Goal: Task Accomplishment & Management: Complete application form

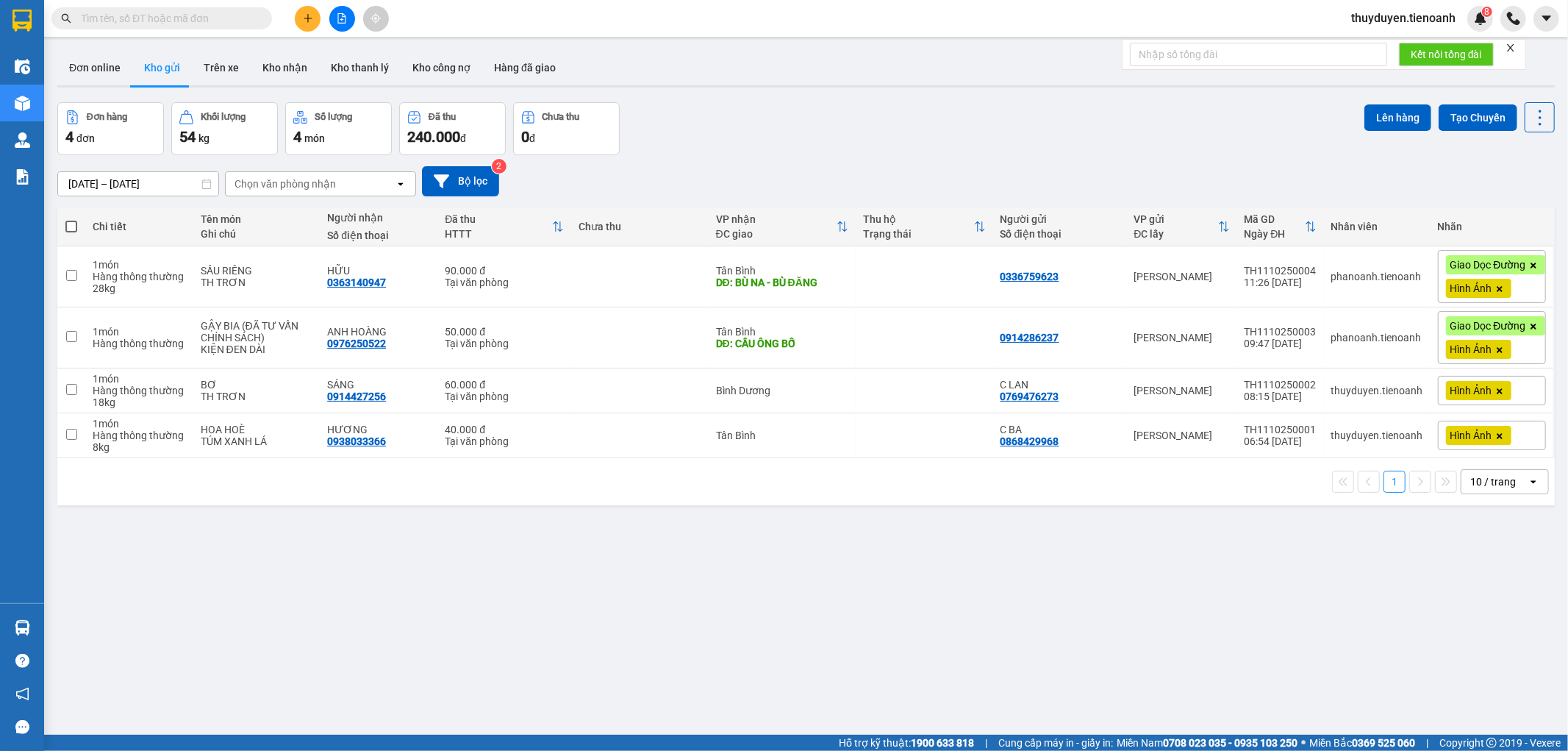
click at [227, 13] on input "text" at bounding box center [167, 18] width 174 height 16
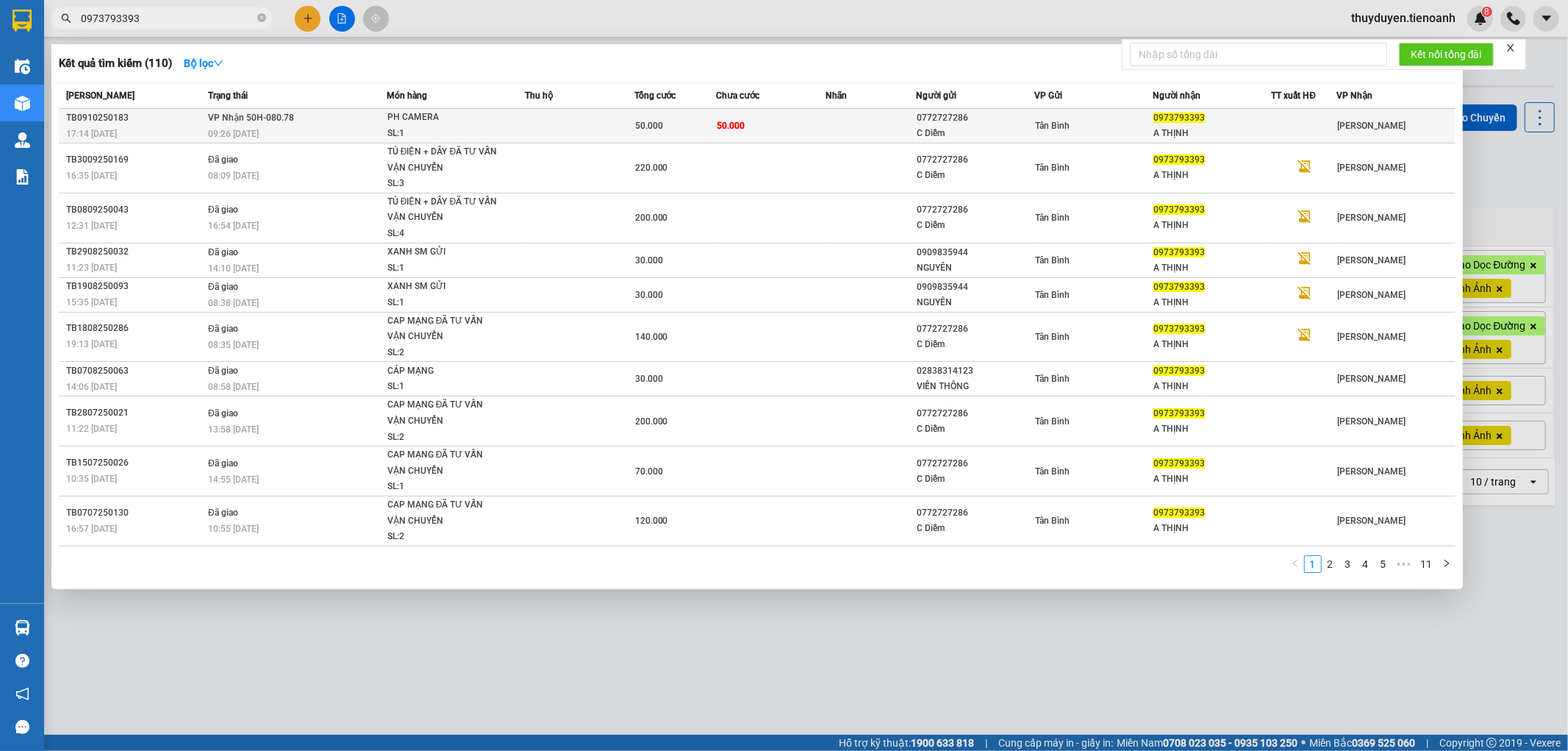
type input "0973793393"
click at [820, 115] on td "50.000" at bounding box center [771, 126] width 110 height 34
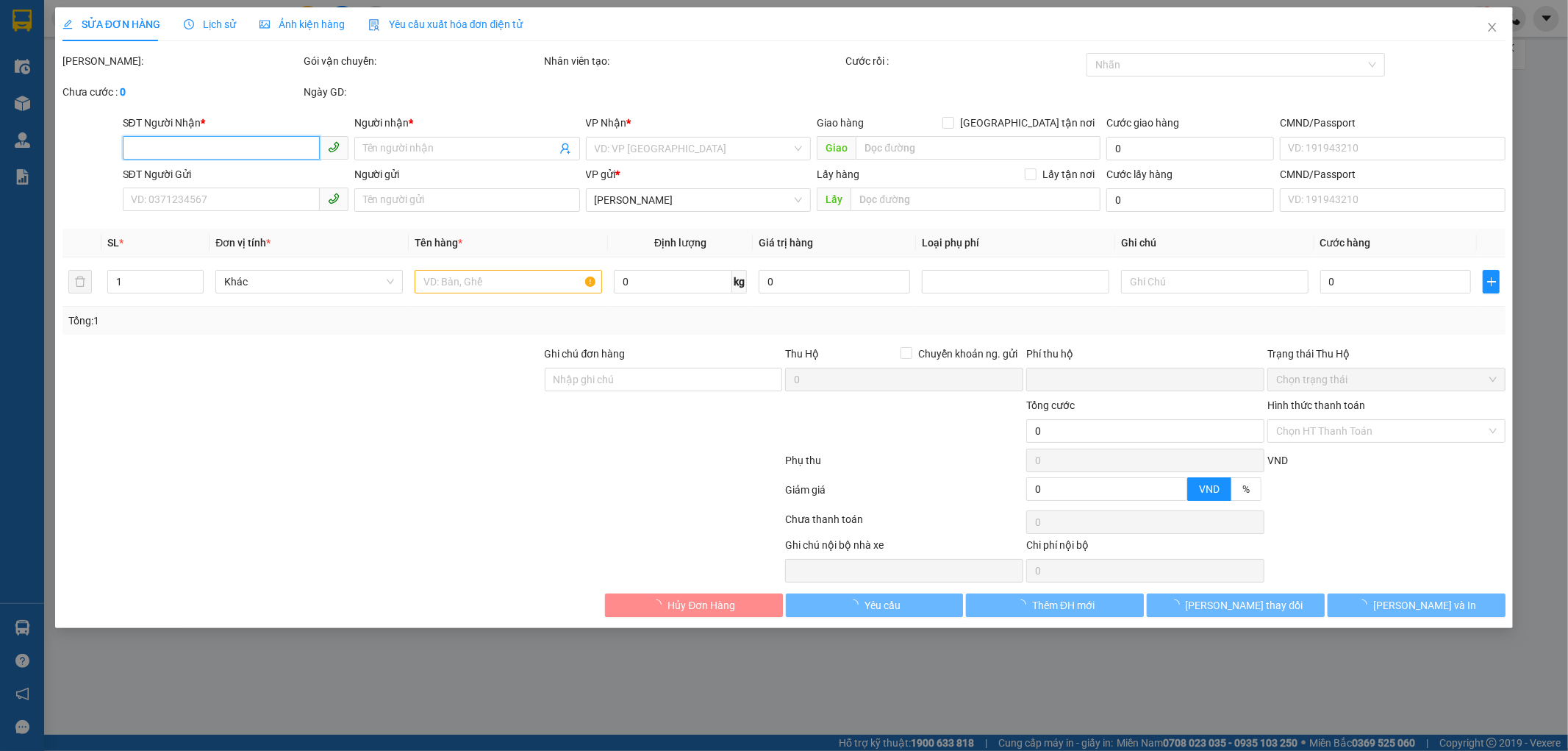
type input "0973793393"
type input "A THỊNH"
type input "0772727286"
type input "C Diễm"
type input "0"
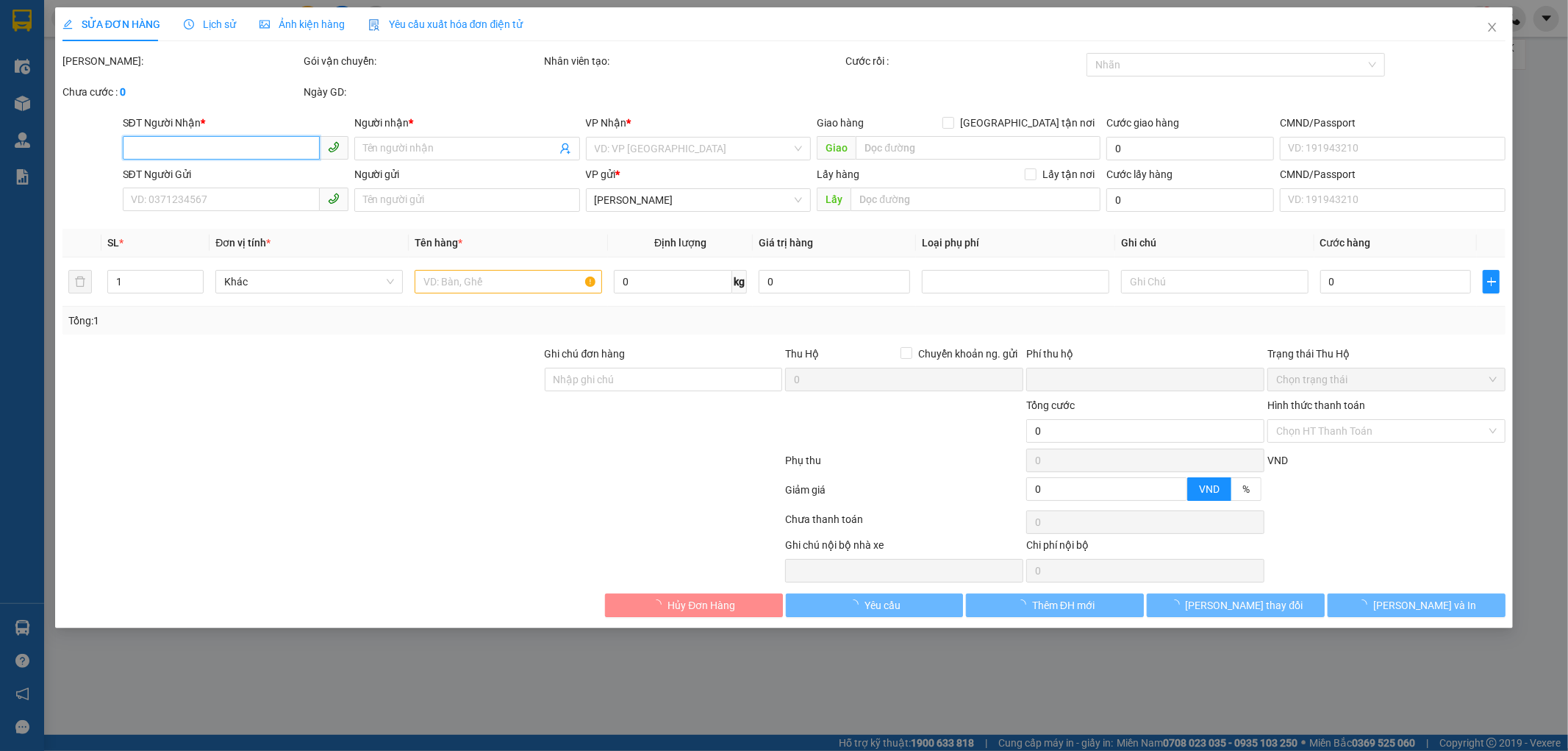
type input "50.000"
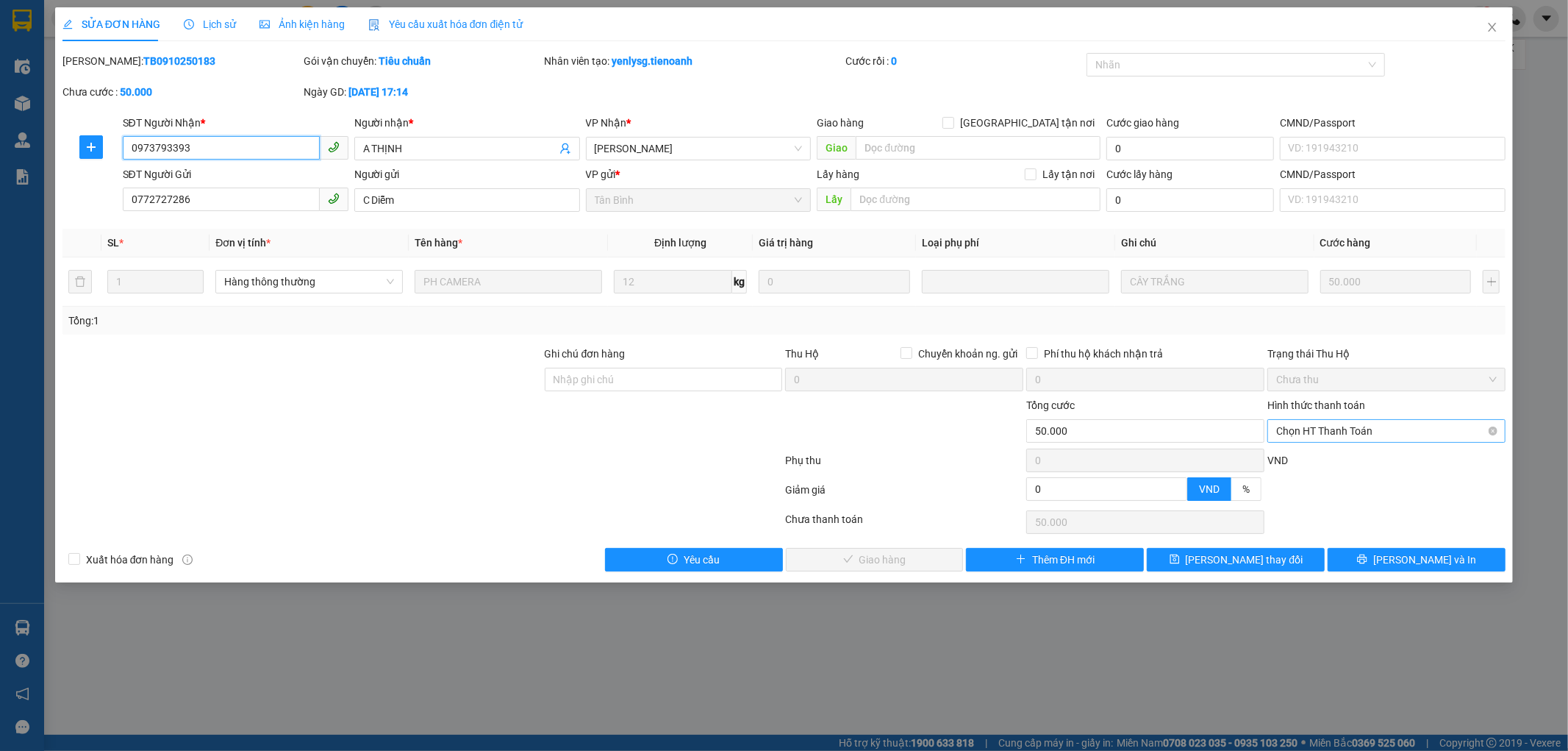
click at [1286, 420] on span "Chọn HT Thanh Toán" at bounding box center [1386, 431] width 220 height 22
click at [1281, 464] on div "Tại văn phòng" at bounding box center [1387, 460] width 220 height 16
type input "0"
click at [950, 569] on button "[PERSON_NAME] và Giao hàng" at bounding box center [874, 559] width 178 height 23
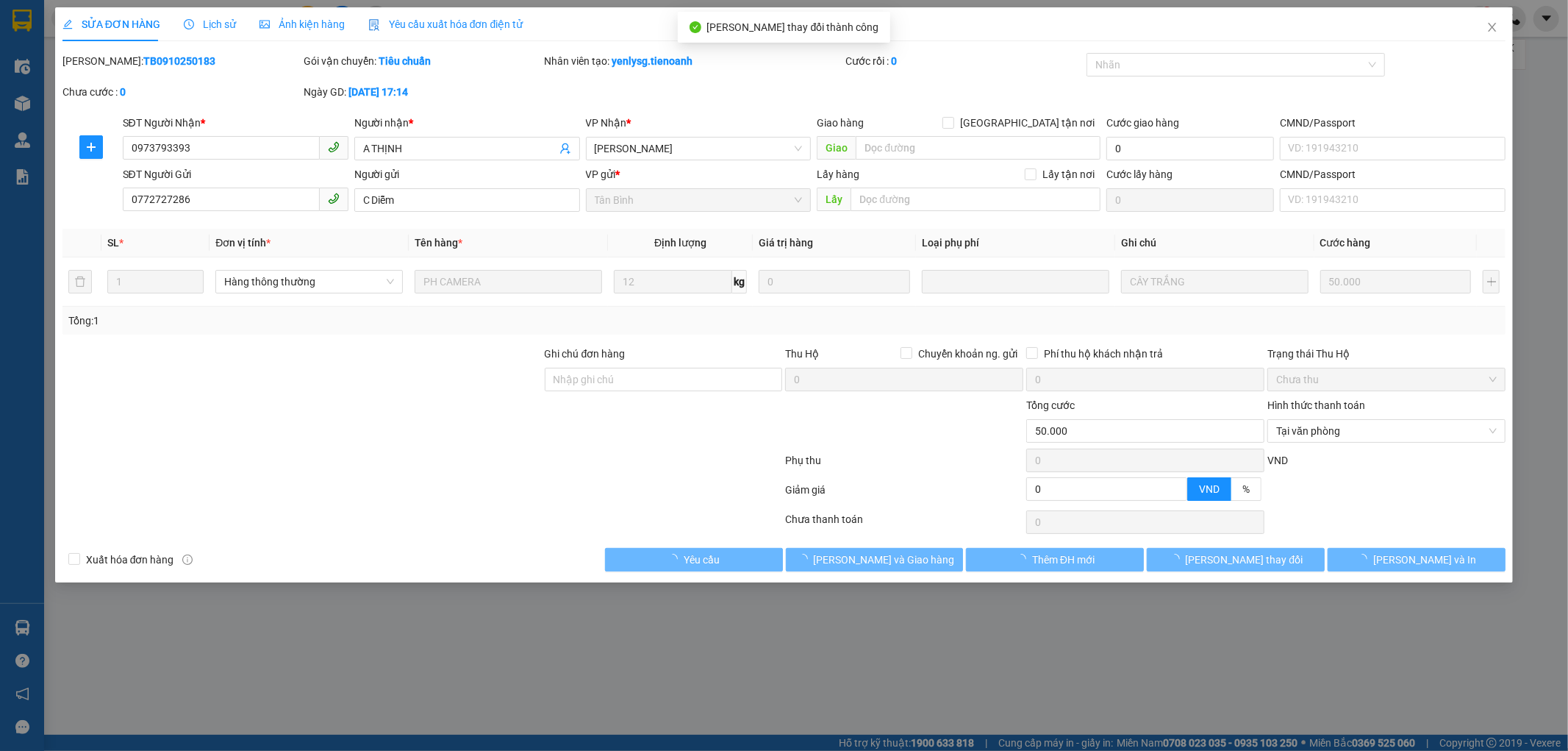
click at [950, 502] on div "Giảm giá" at bounding box center [905, 494] width 241 height 26
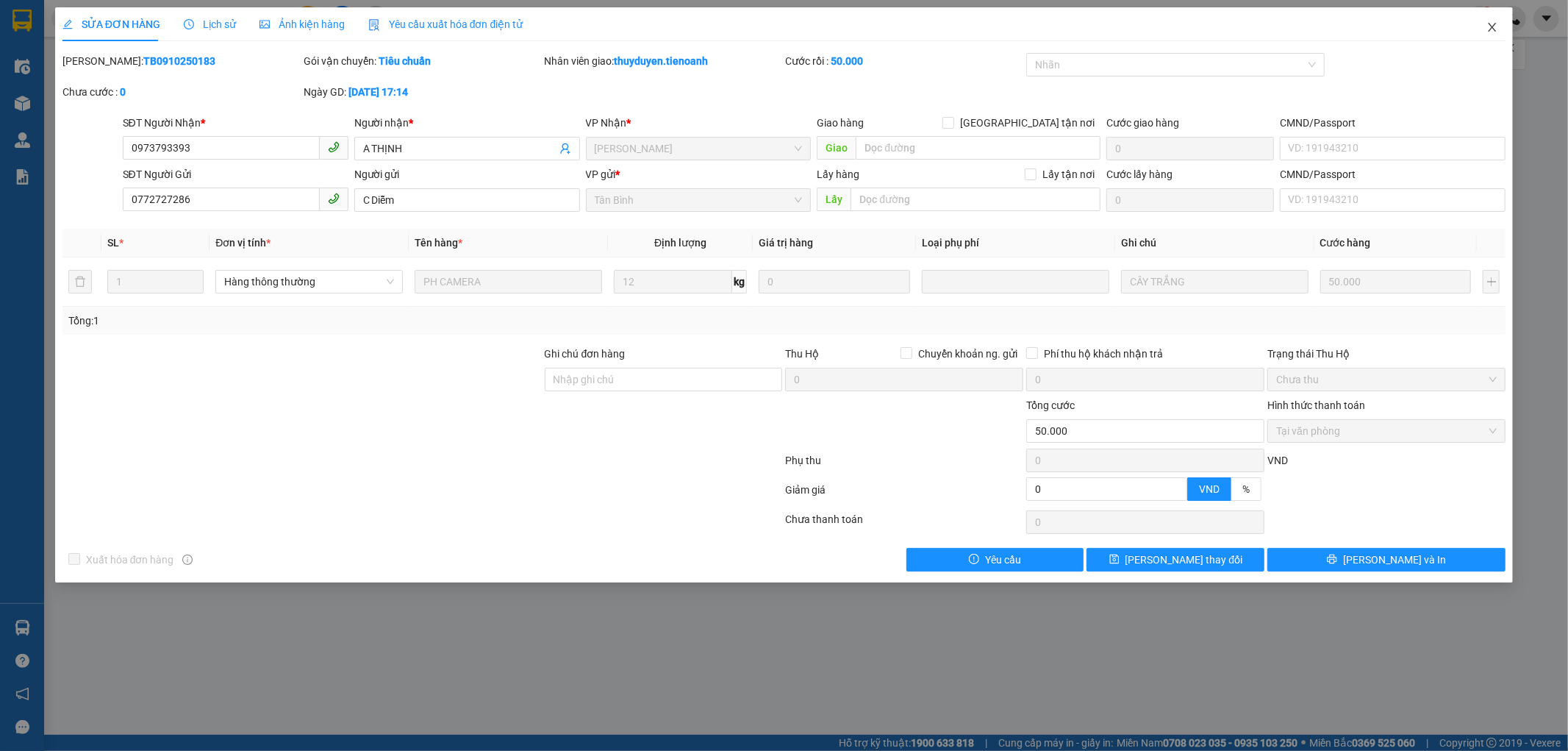
click at [1493, 30] on icon "close" at bounding box center [1492, 26] width 8 height 9
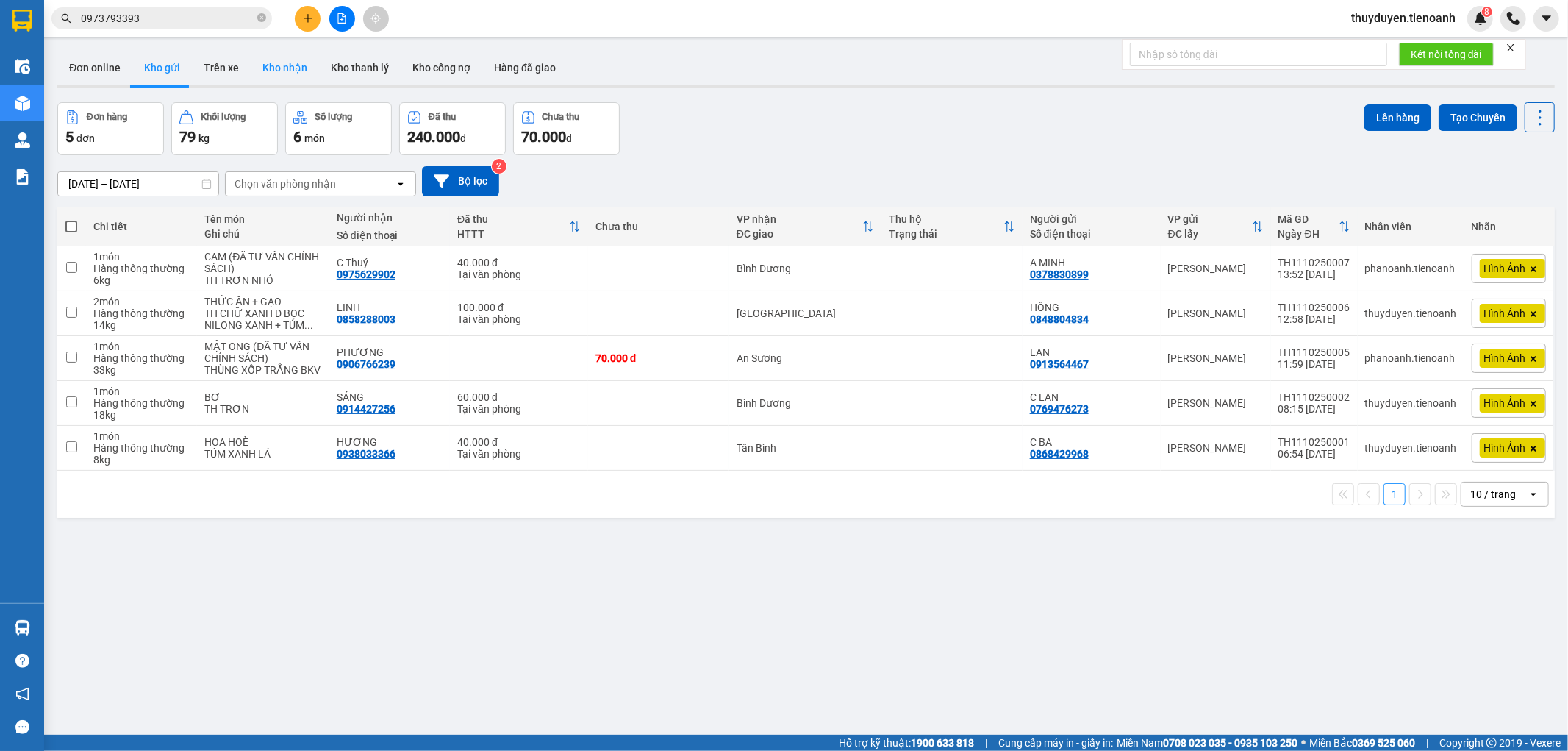
click at [269, 62] on button "Kho nhận" at bounding box center [285, 67] width 69 height 35
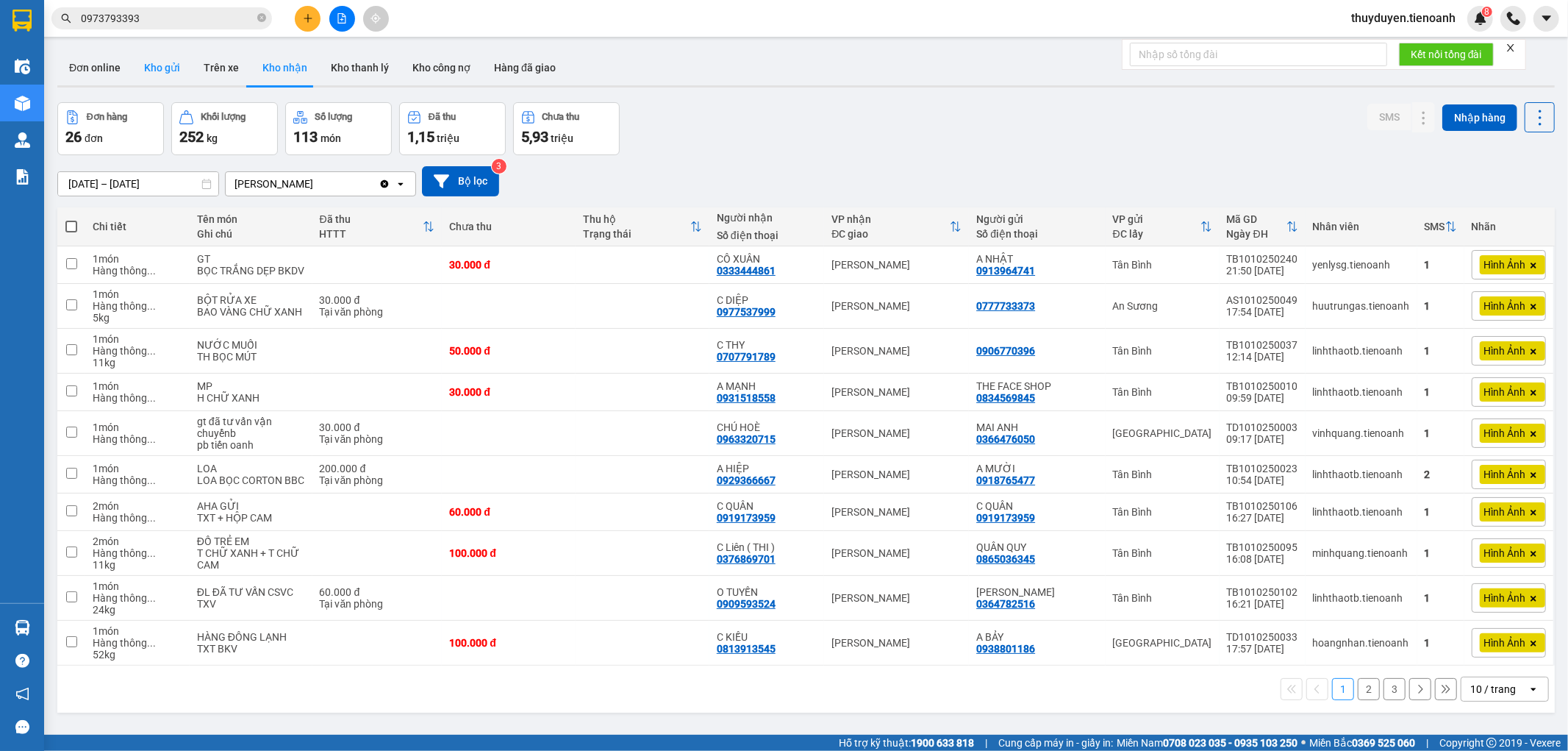
click at [155, 72] on button "Kho gửi" at bounding box center [162, 67] width 59 height 35
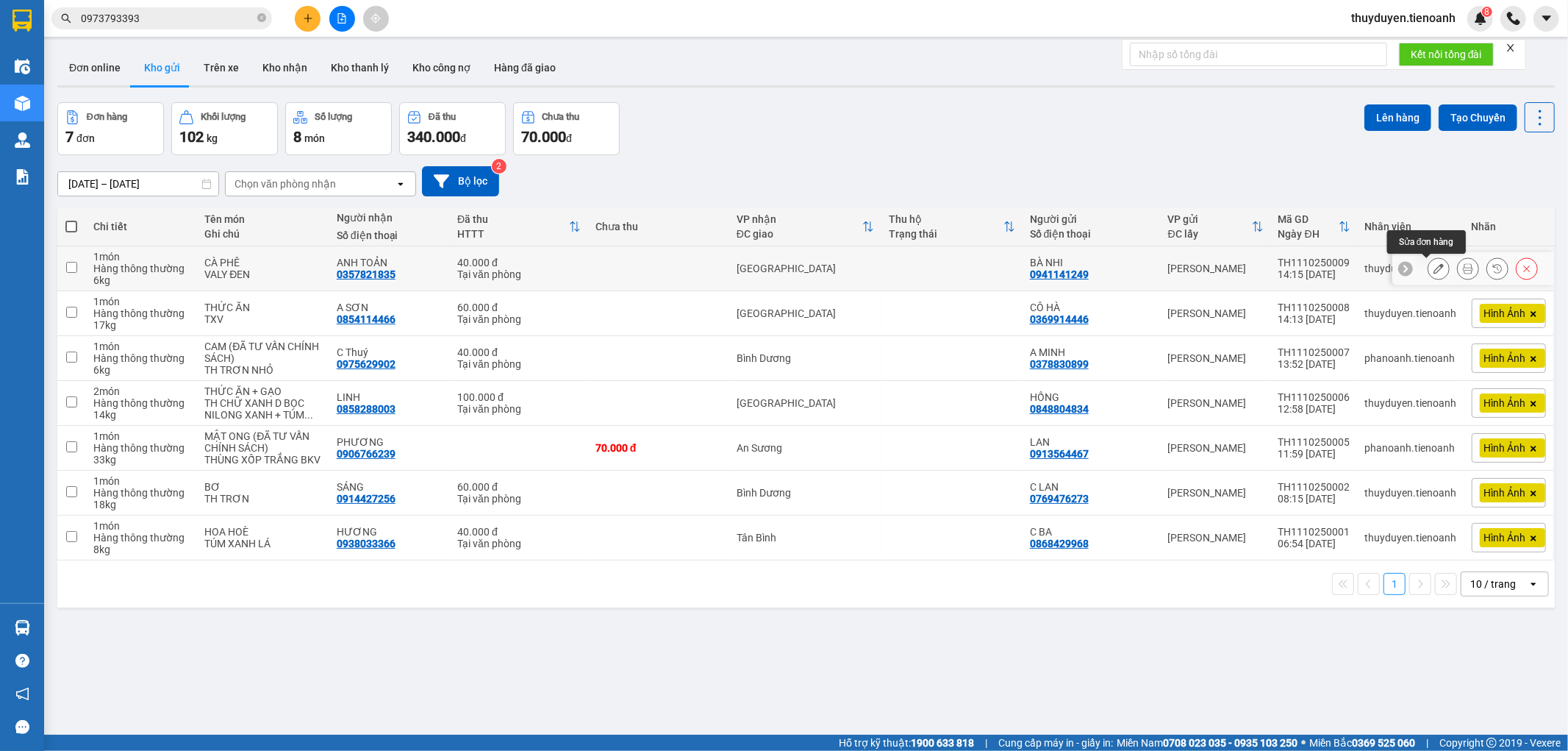
click at [1428, 275] on button at bounding box center [1438, 269] width 20 height 26
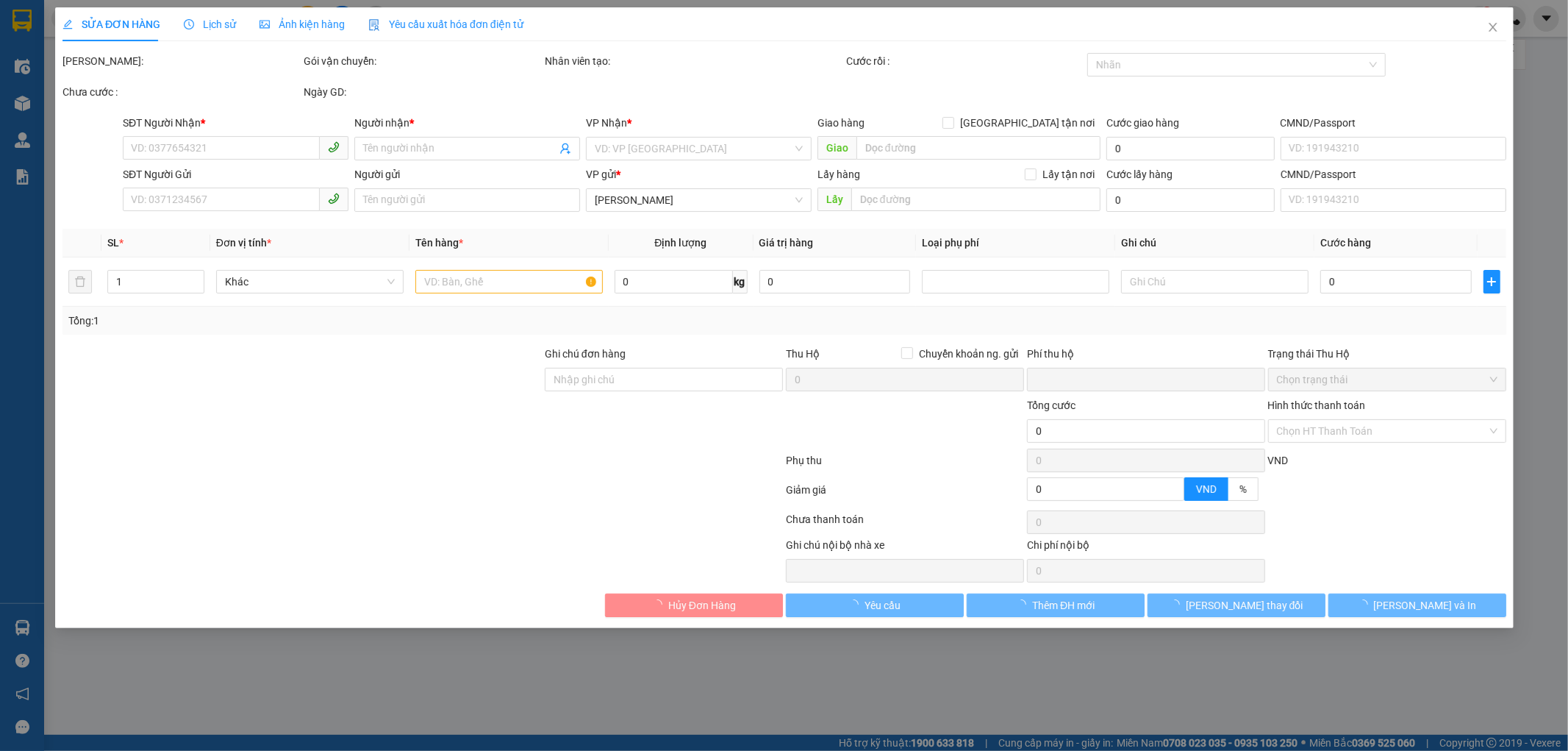
type input "0357821835"
type input "ANH TOẢN"
type input "0941141249"
type input "BÀ NHI"
type input "0"
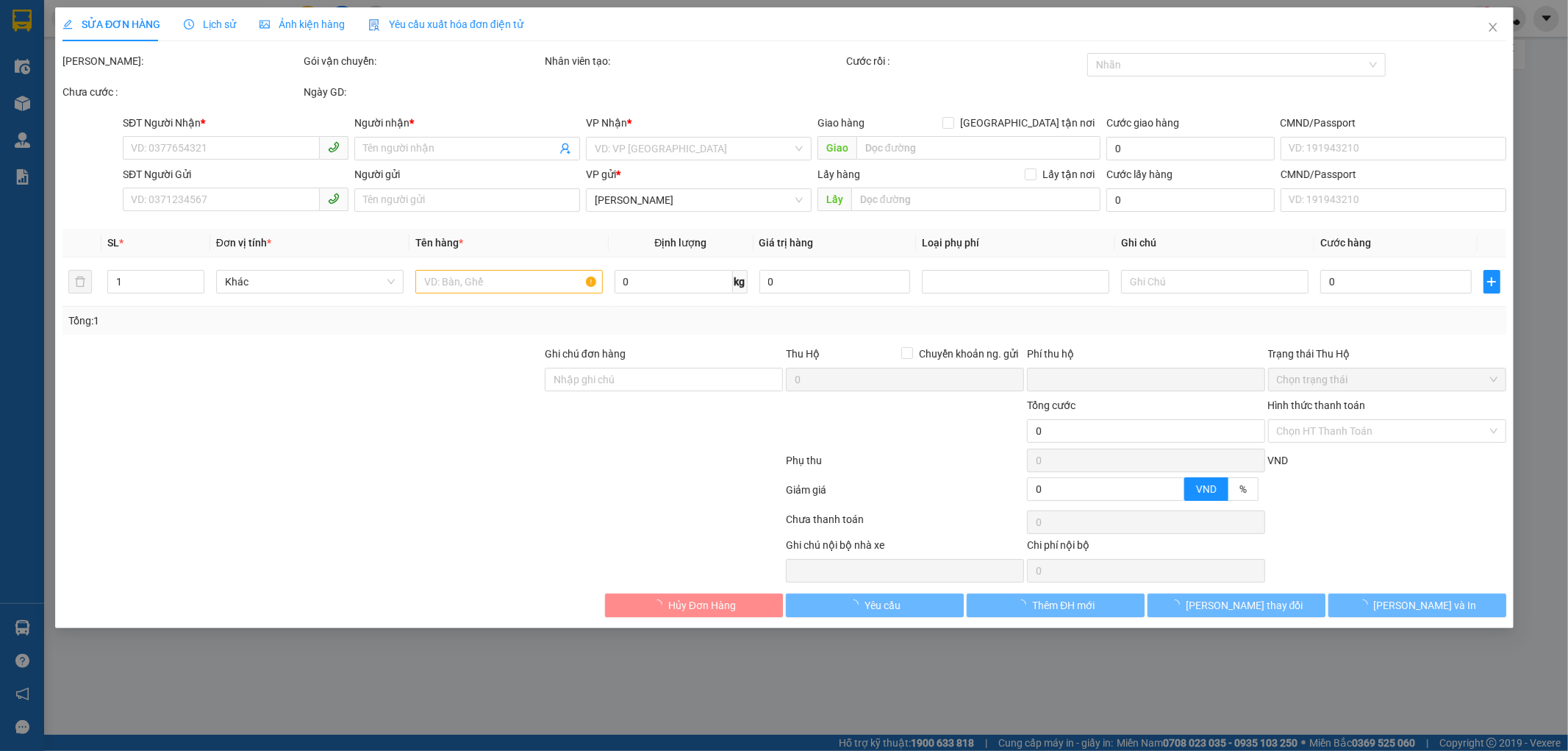
type input "40.000"
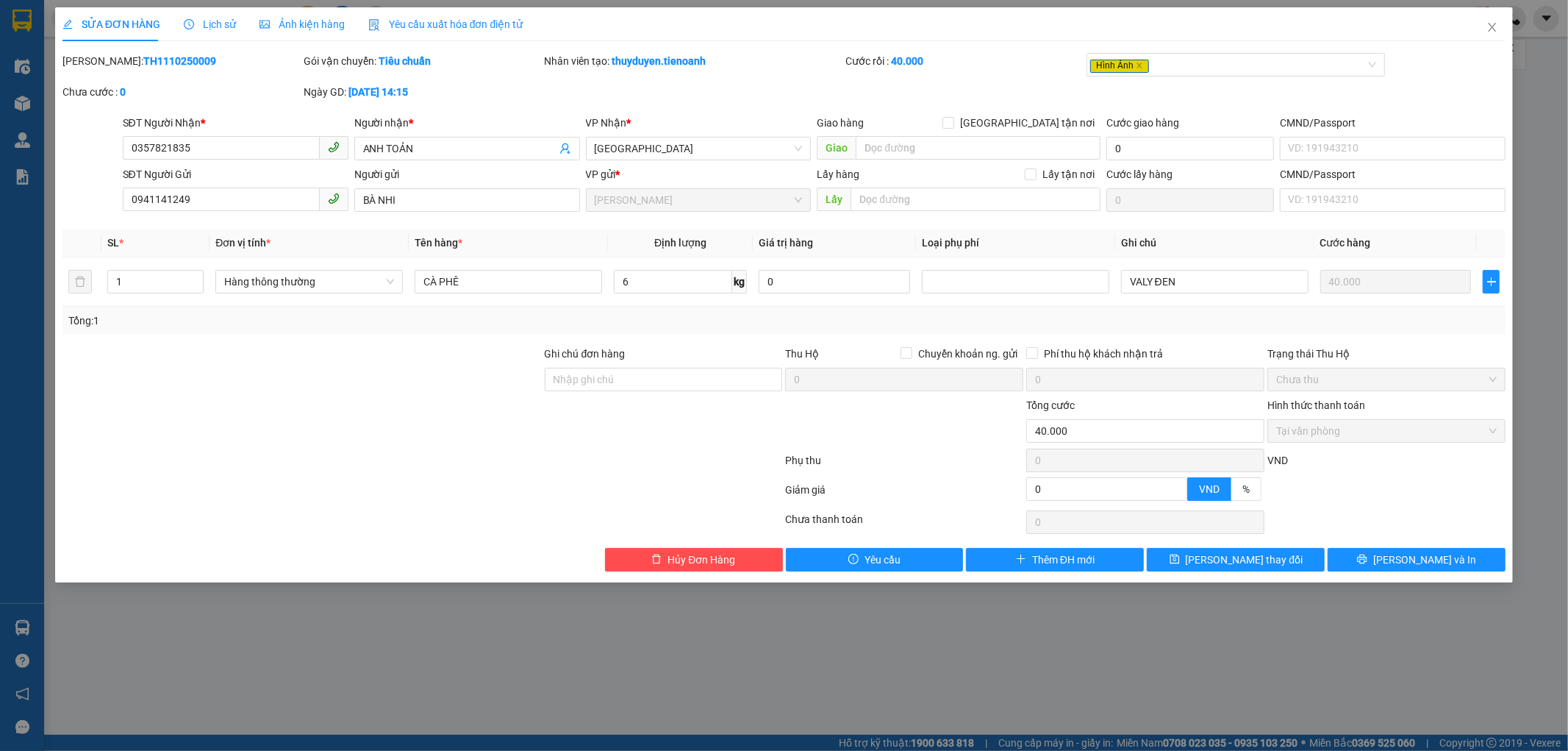
click at [295, 30] on span "Ảnh kiện hàng" at bounding box center [302, 24] width 86 height 12
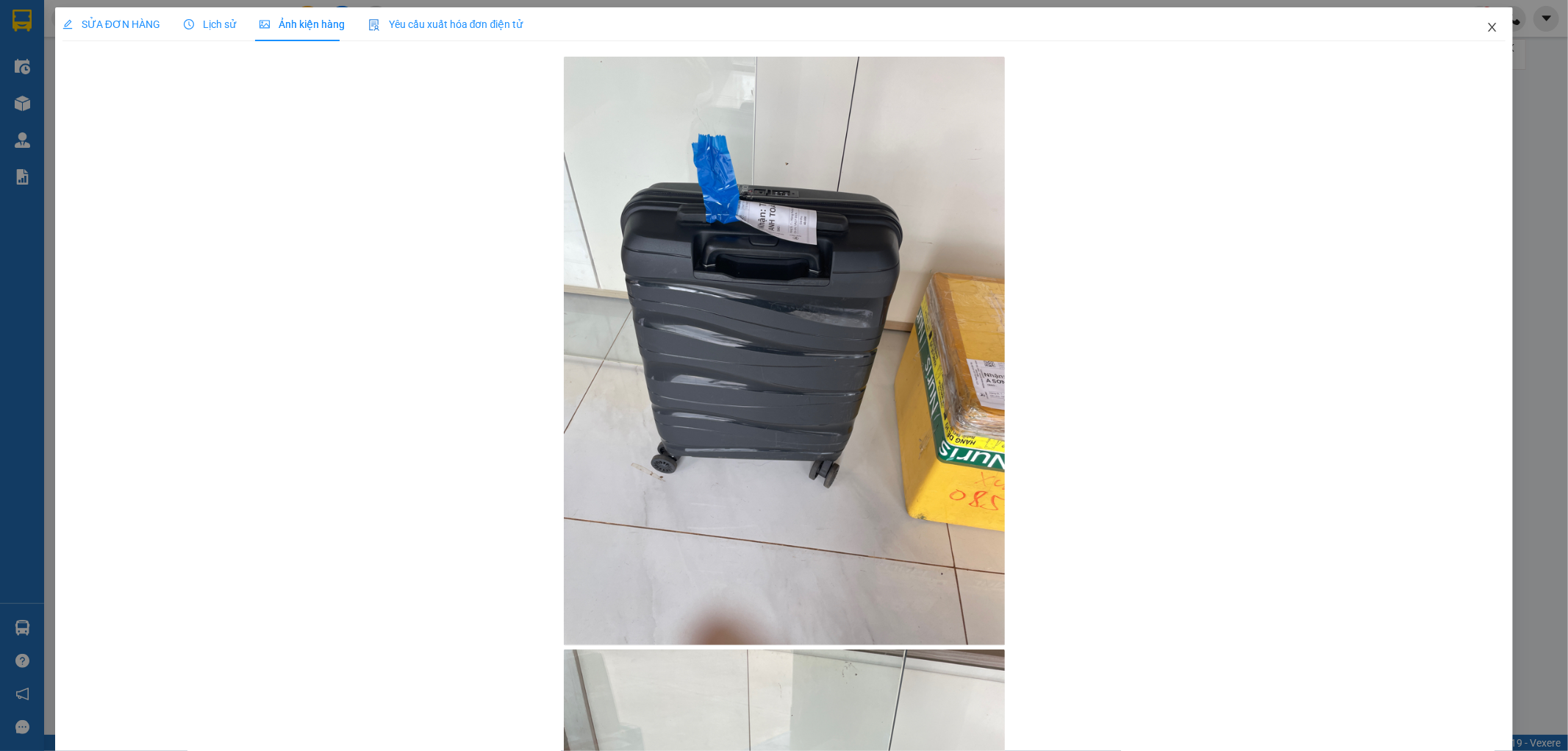
click at [1473, 27] on span "Close" at bounding box center [1492, 27] width 41 height 41
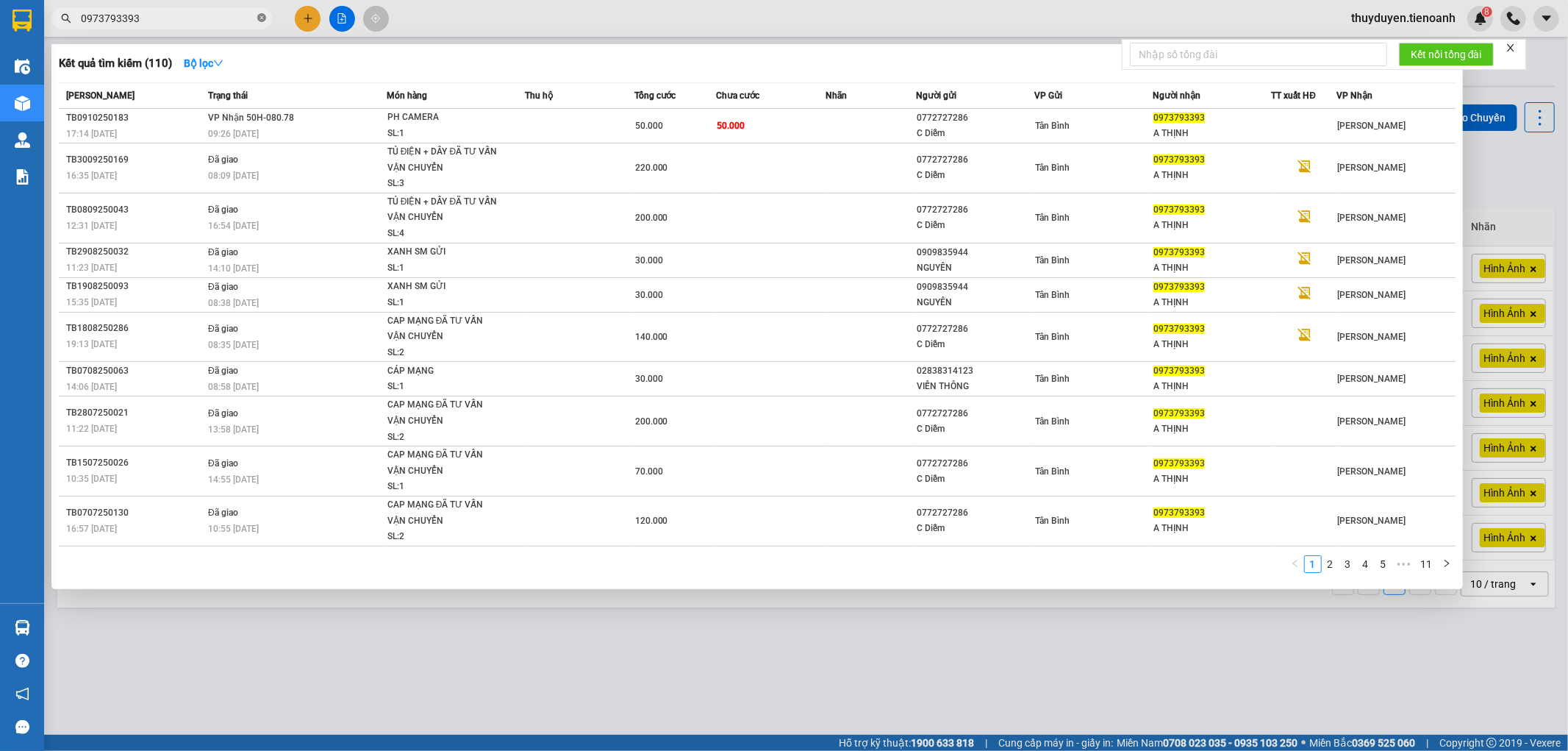
click at [262, 15] on icon "close-circle" at bounding box center [261, 17] width 9 height 9
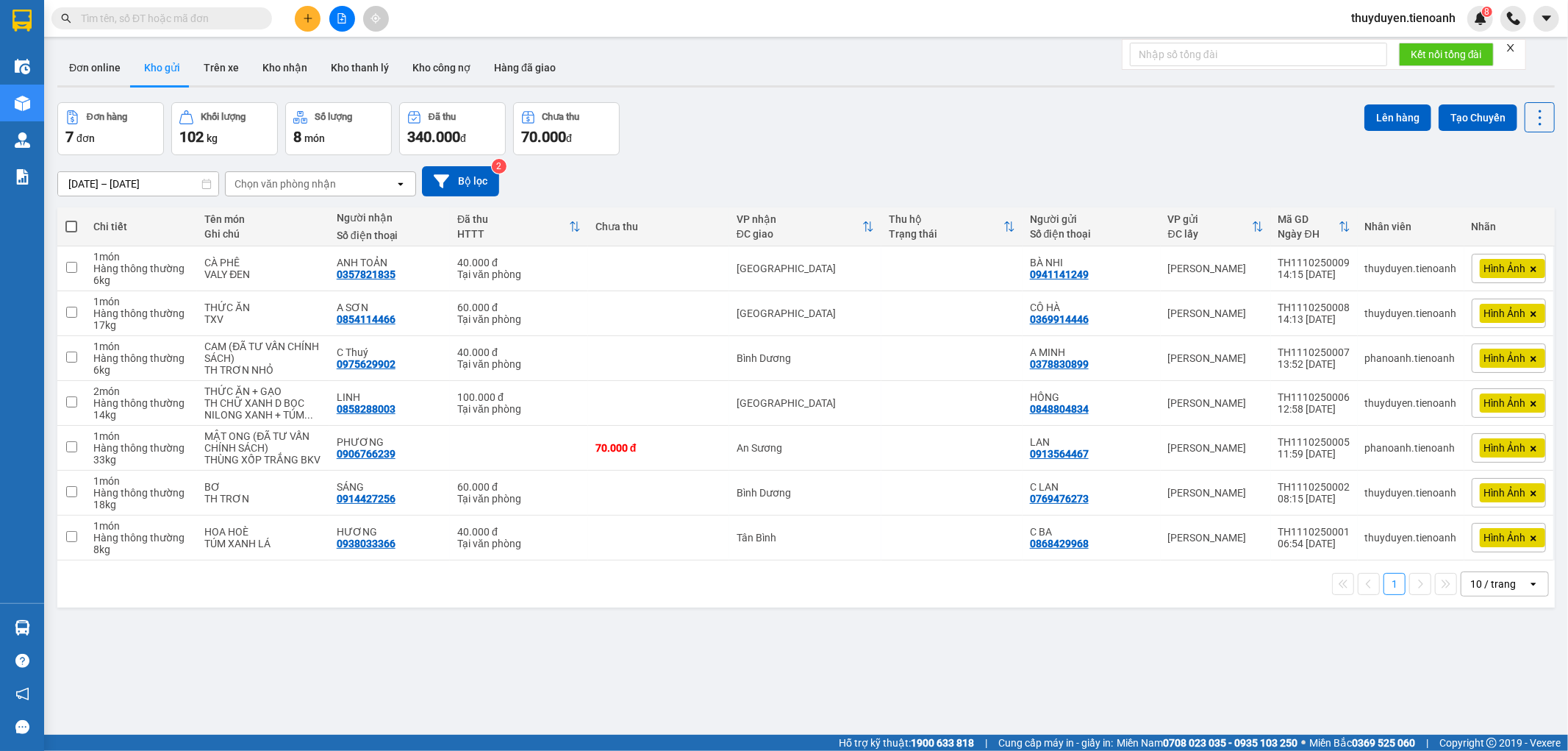
paste input "0395088238"
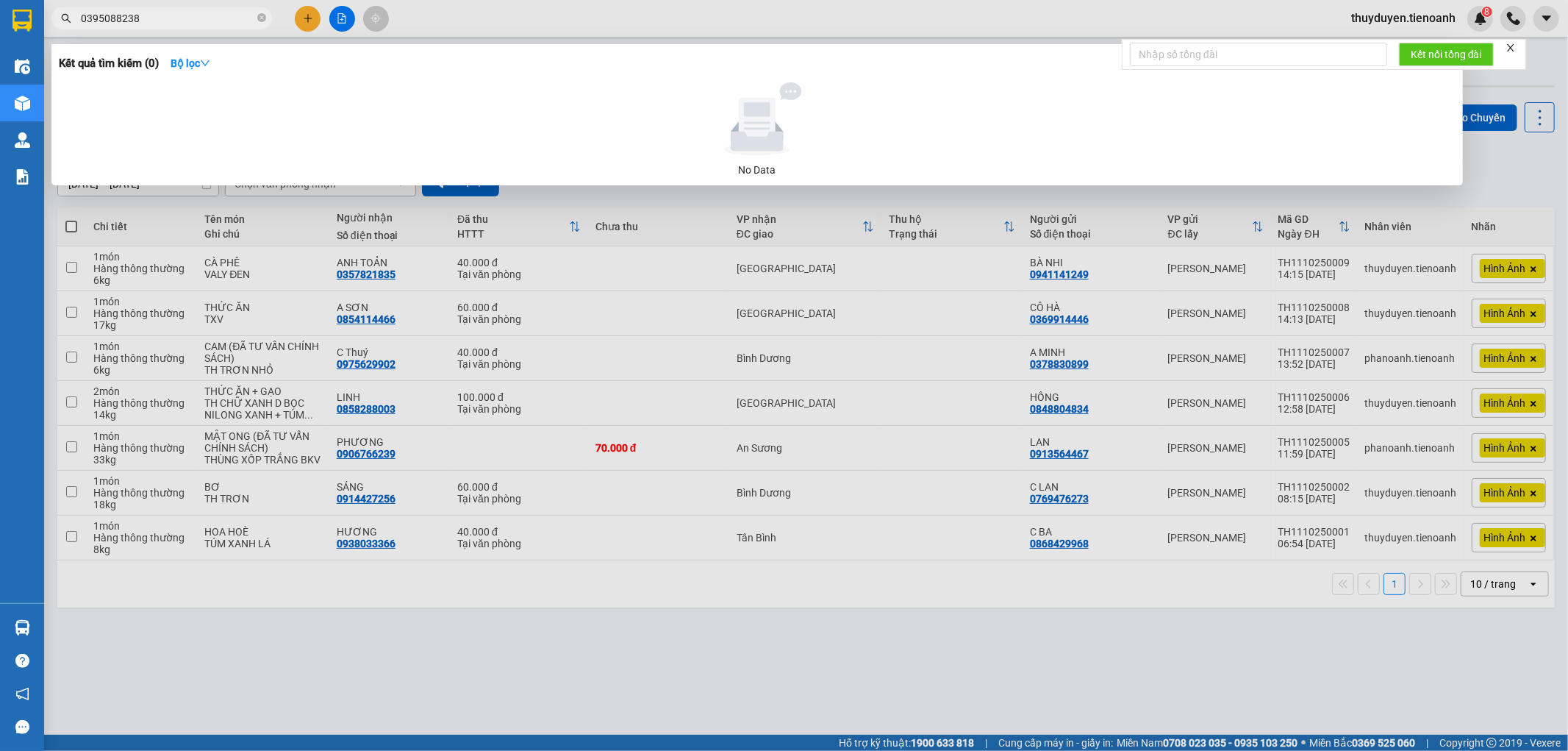
type input "0395088238"
click at [262, 13] on icon "close-circle" at bounding box center [261, 17] width 9 height 9
